Goal: Task Accomplishment & Management: Use online tool/utility

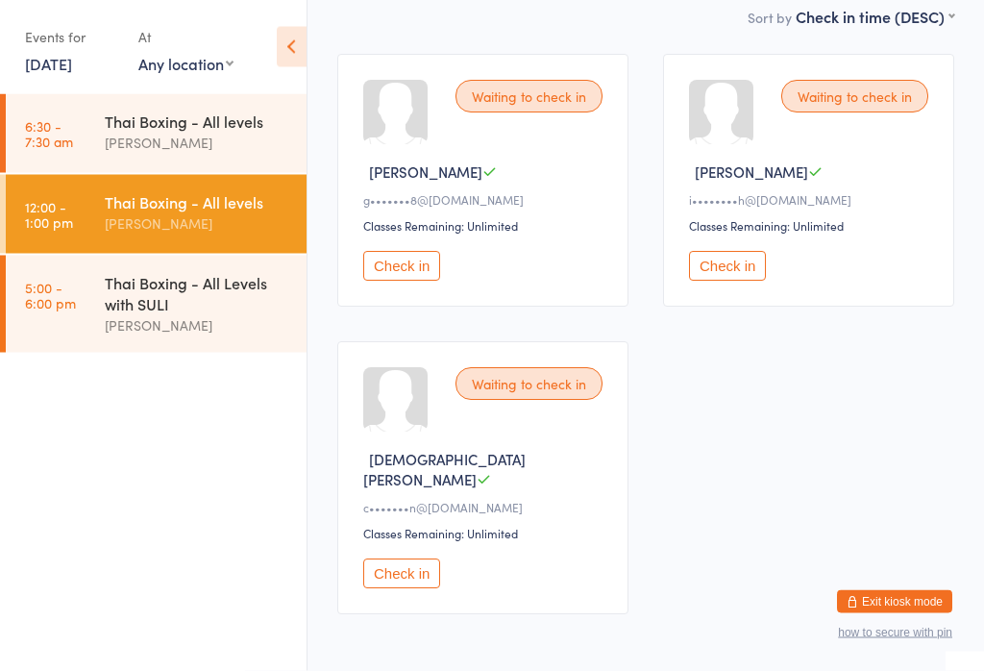
click at [389, 584] on button "Check in" at bounding box center [401, 574] width 77 height 30
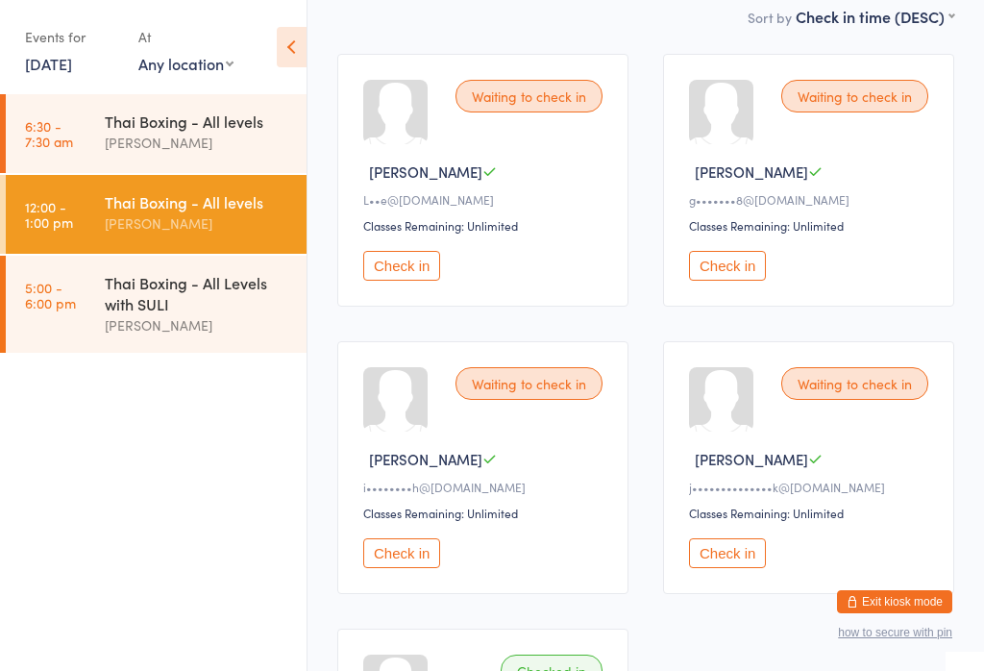
click at [751, 271] on button "Check in" at bounding box center [727, 266] width 77 height 30
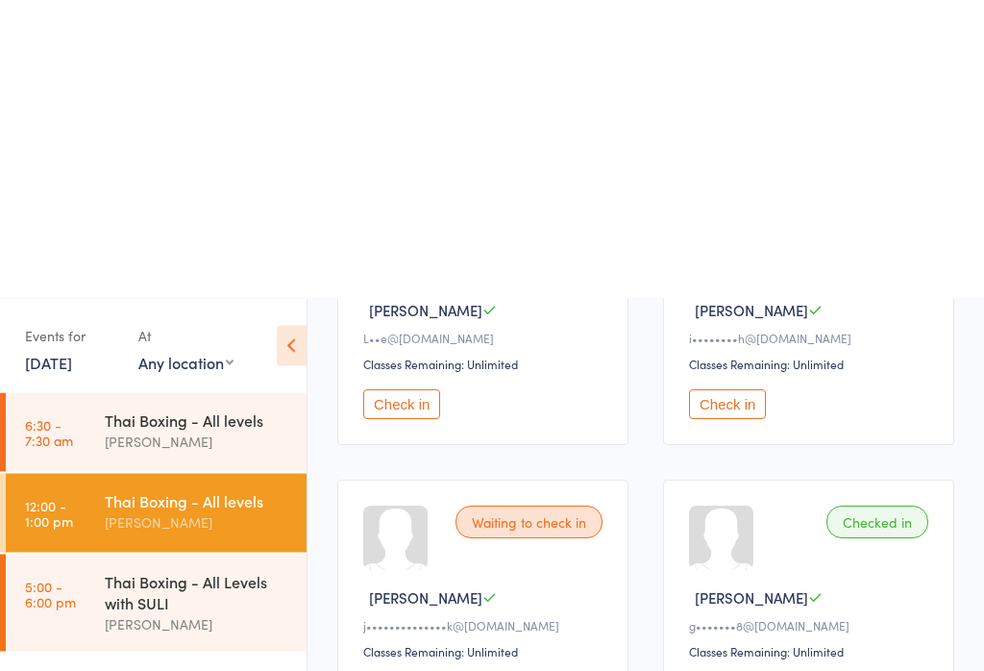
scroll to position [0, 0]
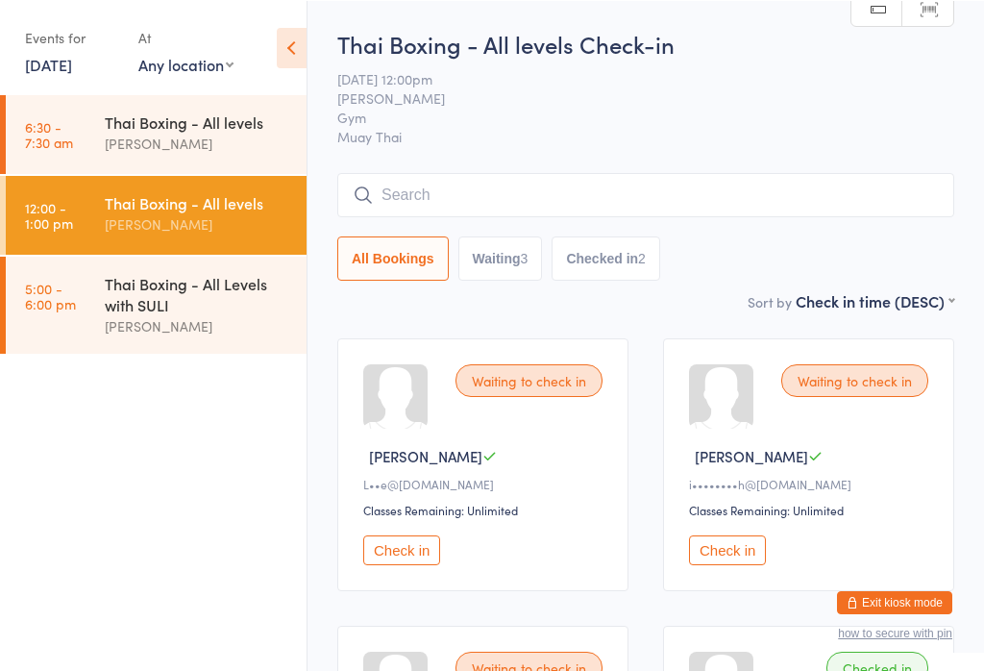
click at [581, 198] on input "search" at bounding box center [645, 194] width 617 height 44
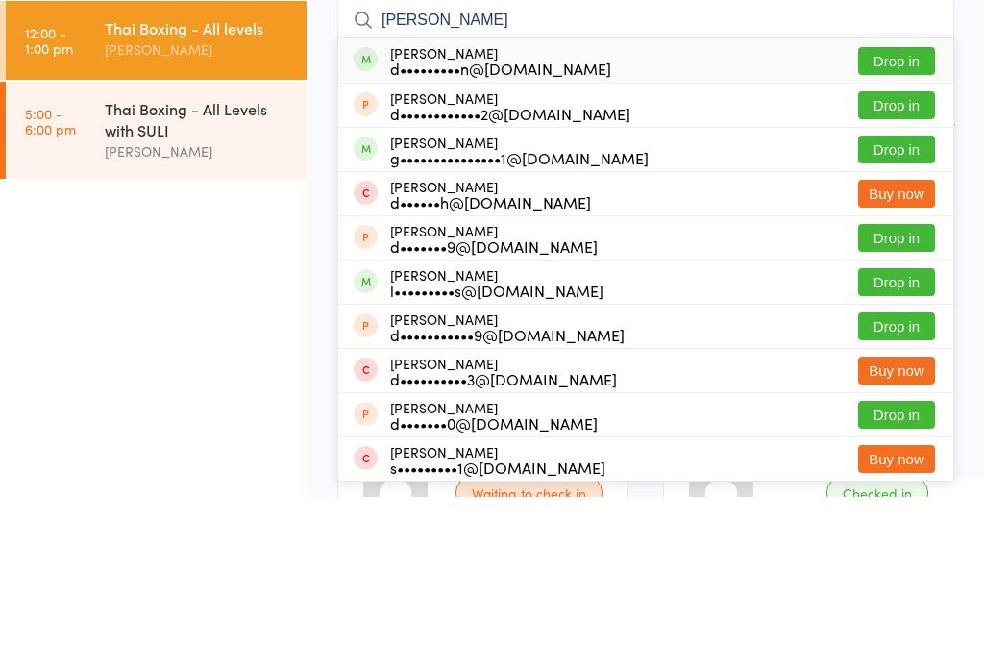
type input "[PERSON_NAME]"
click at [899, 221] on button "Drop in" at bounding box center [896, 235] width 77 height 28
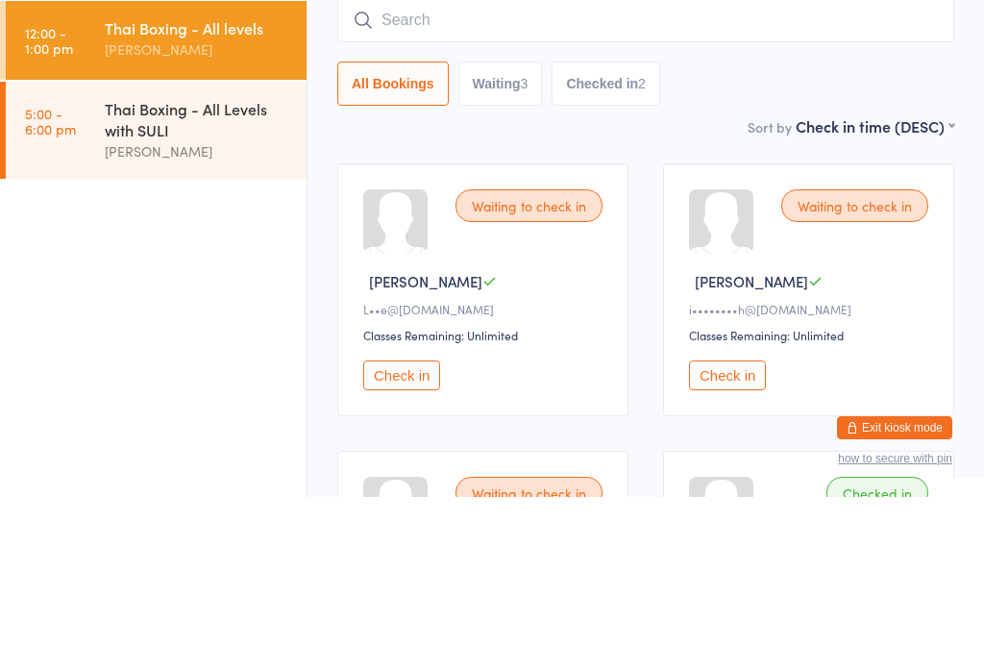
scroll to position [174, 0]
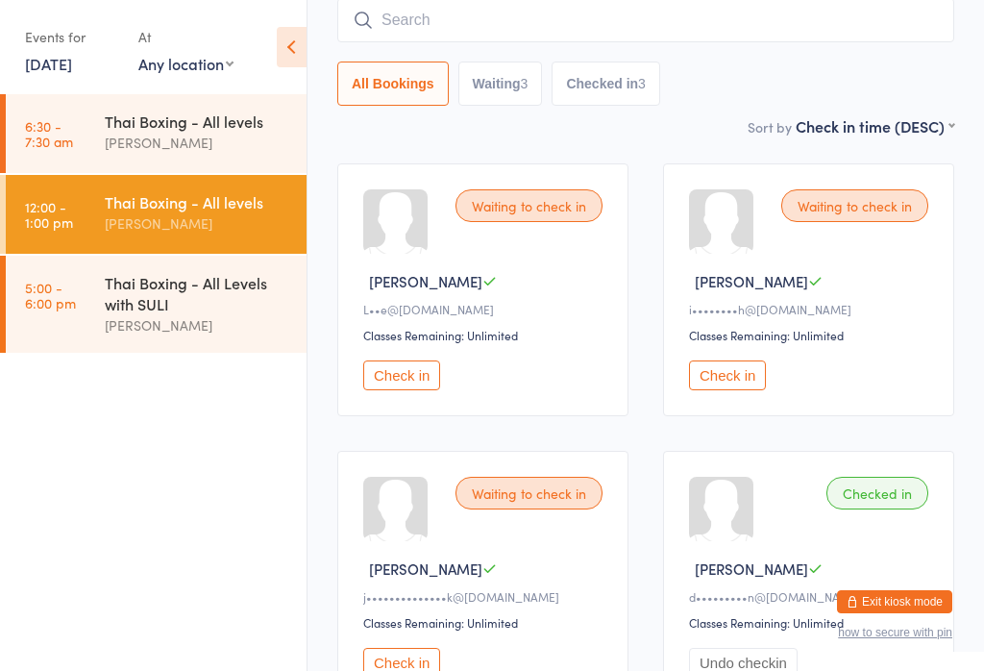
click at [448, 18] on input "search" at bounding box center [645, 20] width 617 height 44
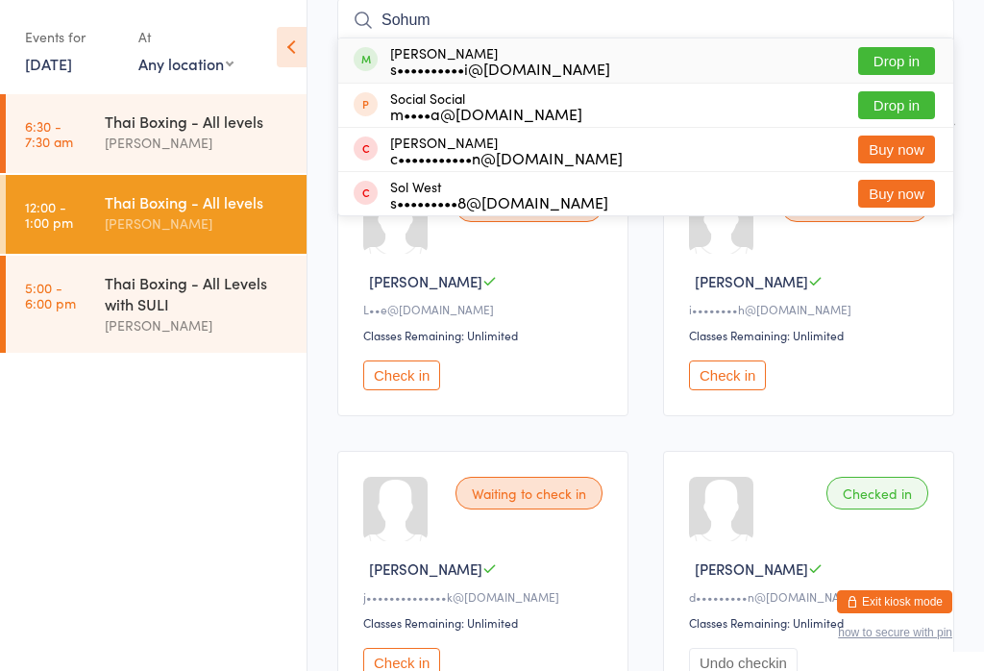
type input "Sohum"
click at [894, 58] on button "Drop in" at bounding box center [896, 61] width 77 height 28
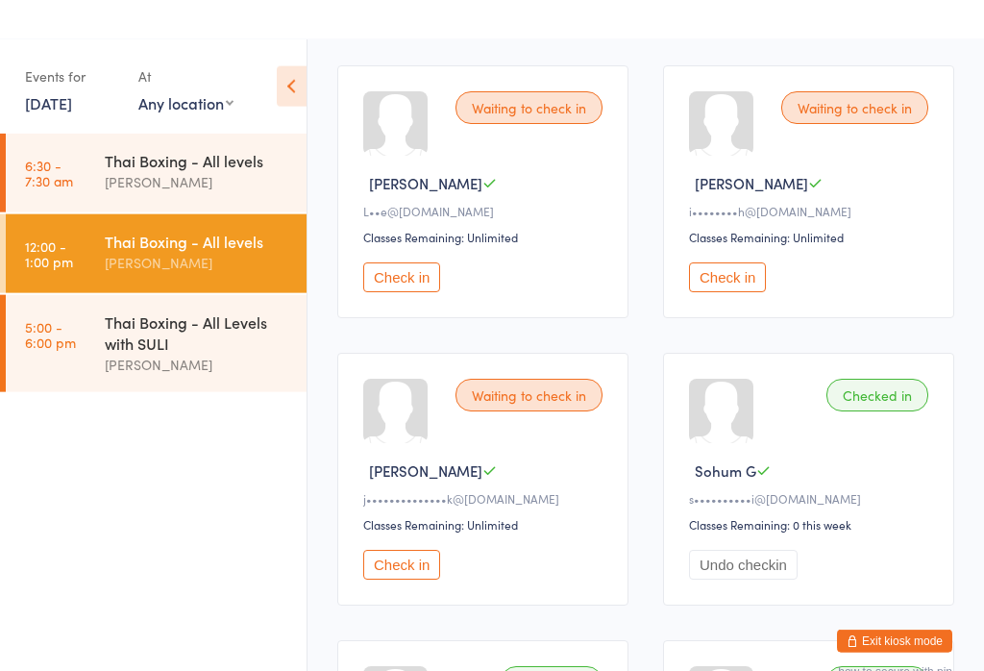
scroll to position [0, 0]
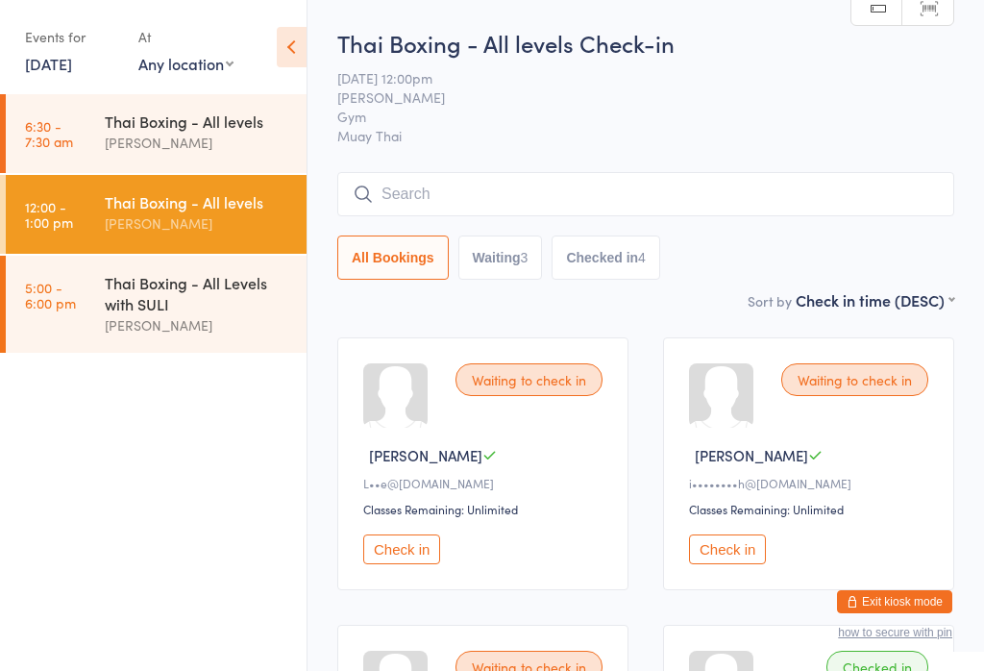
click at [442, 190] on input "search" at bounding box center [645, 194] width 617 height 44
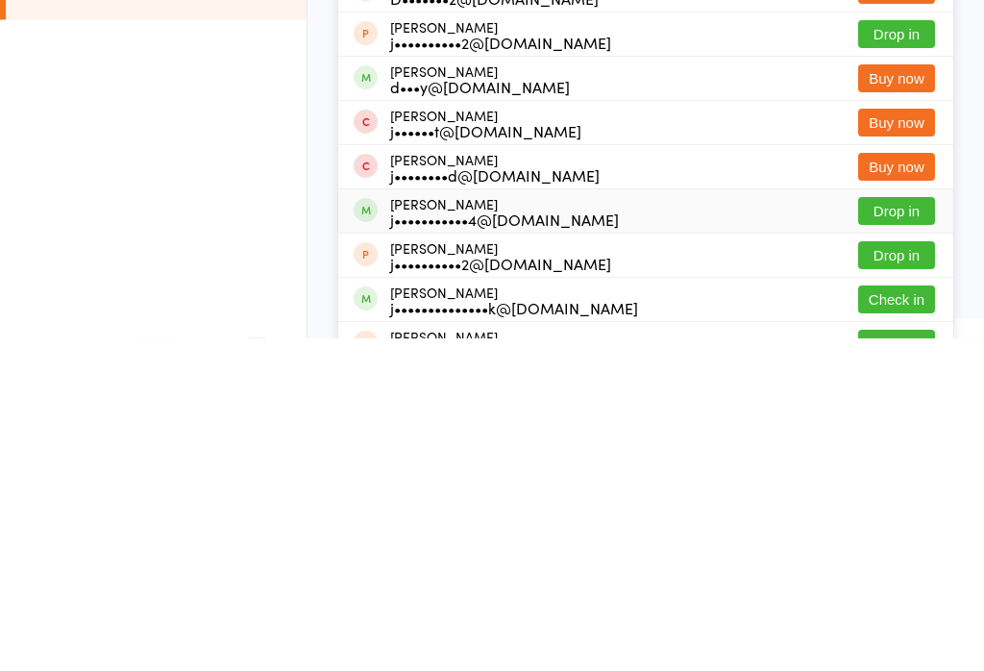
type input "Jack"
click at [885, 531] on button "Drop in" at bounding box center [896, 545] width 77 height 28
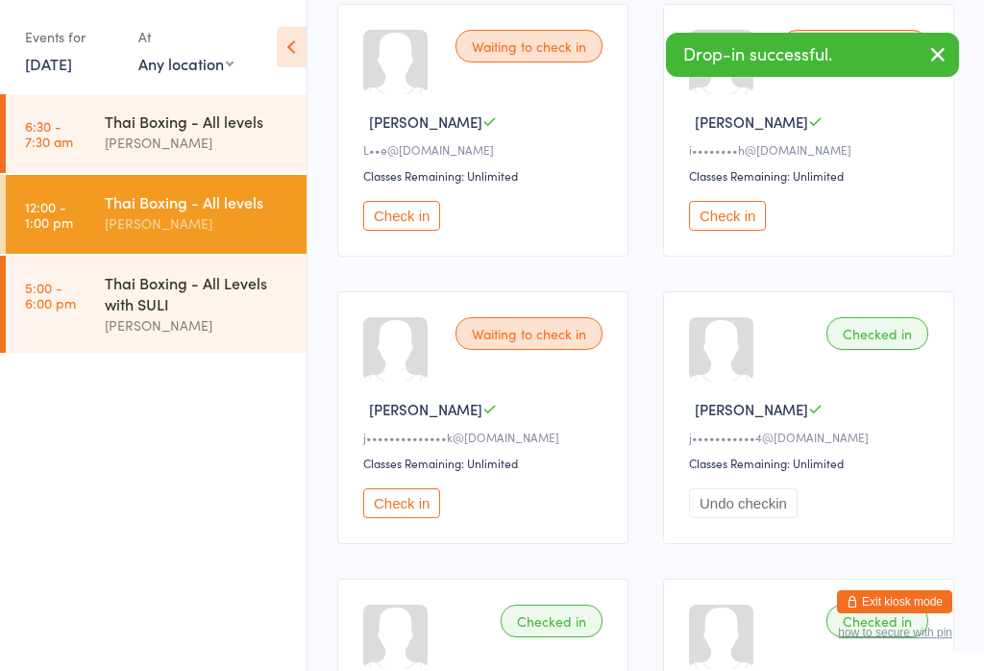
click at [415, 231] on button "Check in" at bounding box center [401, 216] width 77 height 30
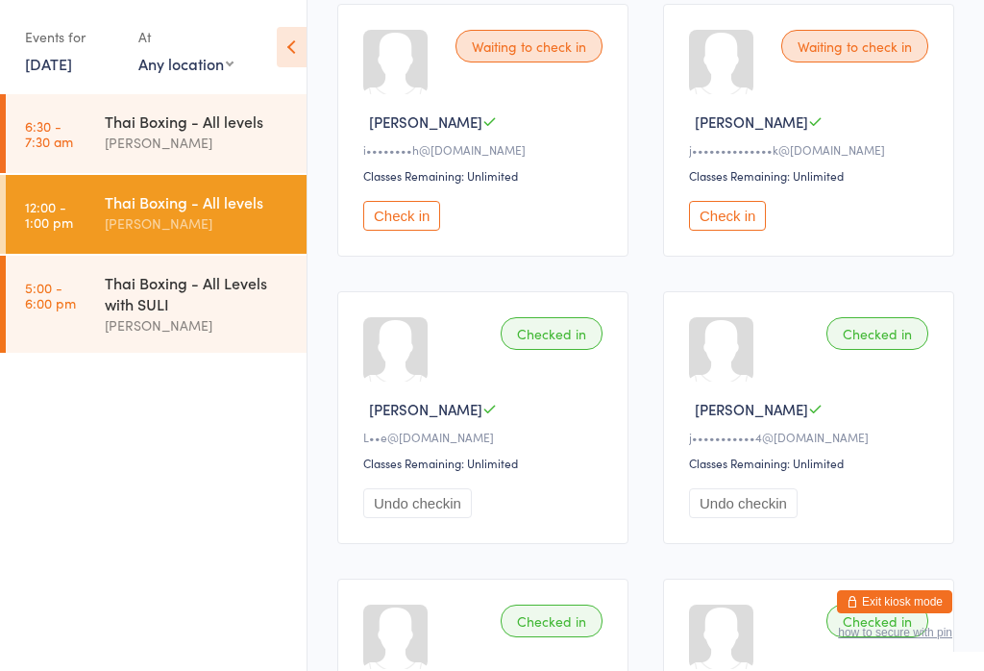
click at [738, 219] on button "Check in" at bounding box center [727, 216] width 77 height 30
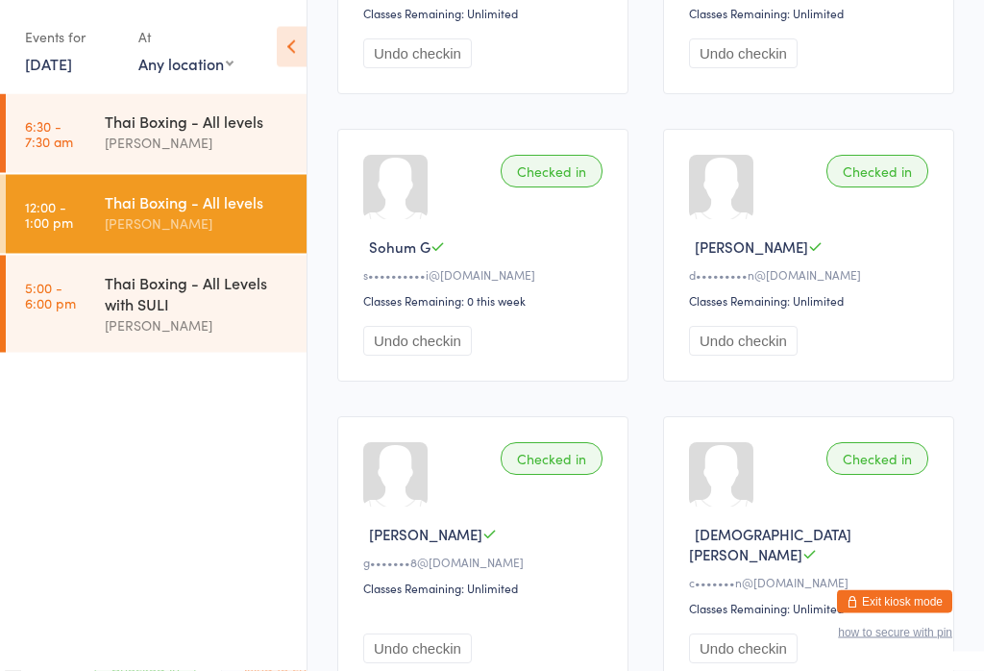
scroll to position [914, 0]
